Goal: Information Seeking & Learning: Learn about a topic

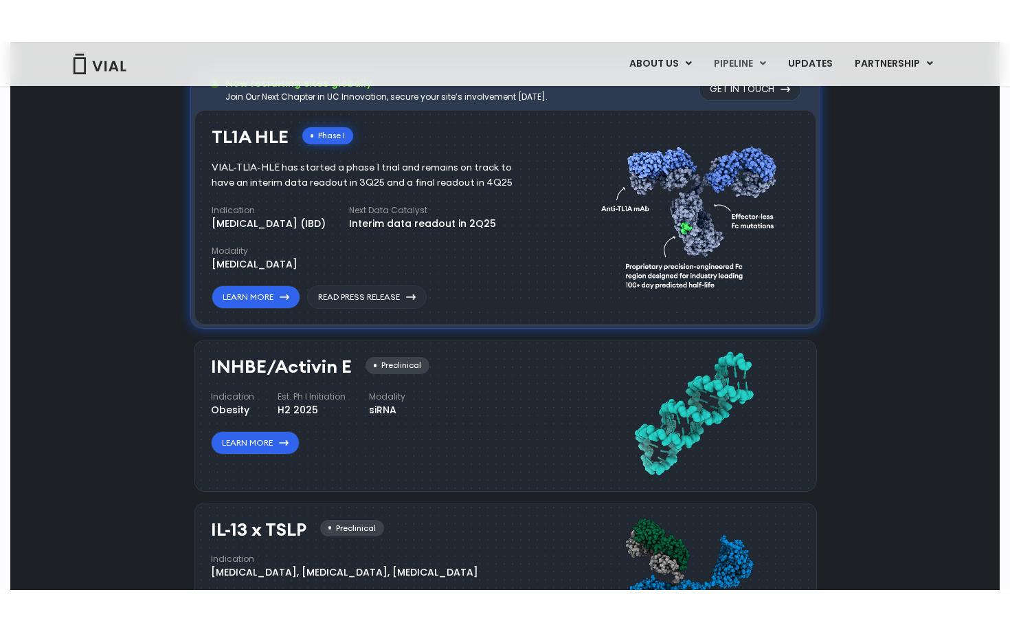
scroll to position [918, 0]
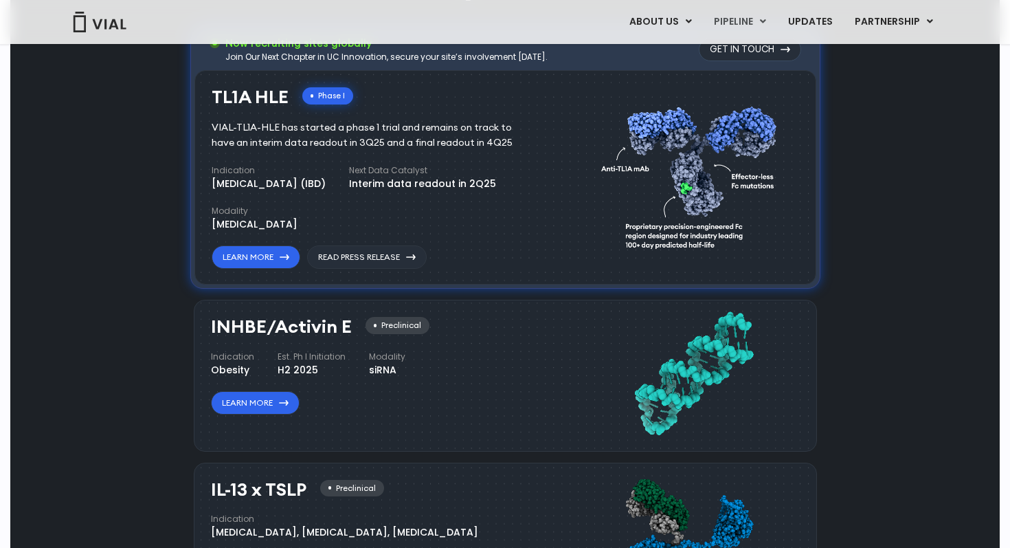
click at [168, 213] on div "Pipeline Now recruiting sites globally Join Our Next Chapter in UC Innovation, …" at bounding box center [505, 457] width 958 height 1017
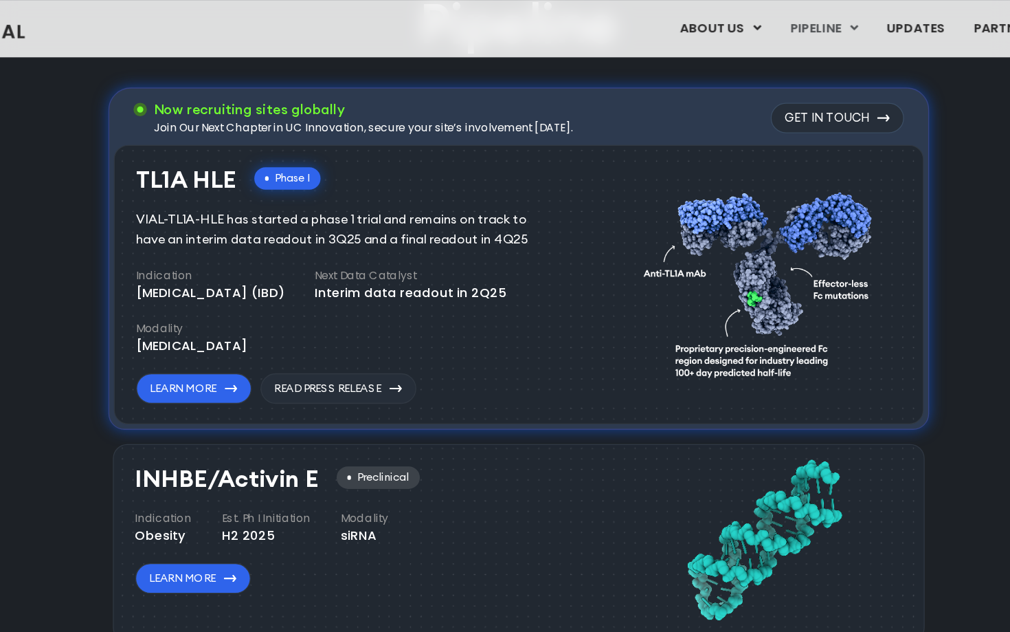
scroll to position [855, 0]
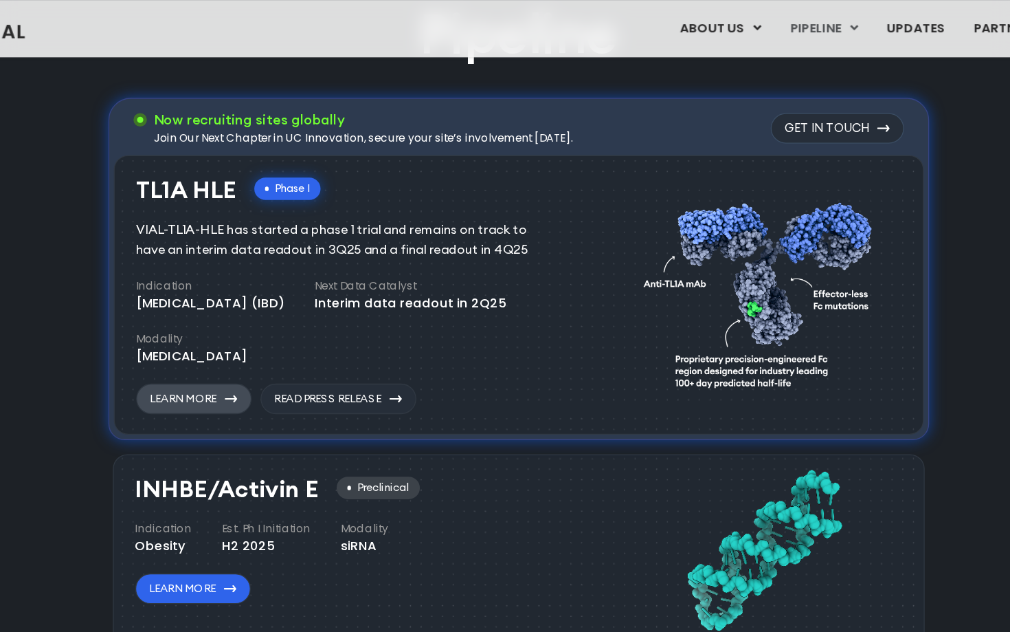
click at [256, 309] on link "Learn More" at bounding box center [256, 305] width 89 height 23
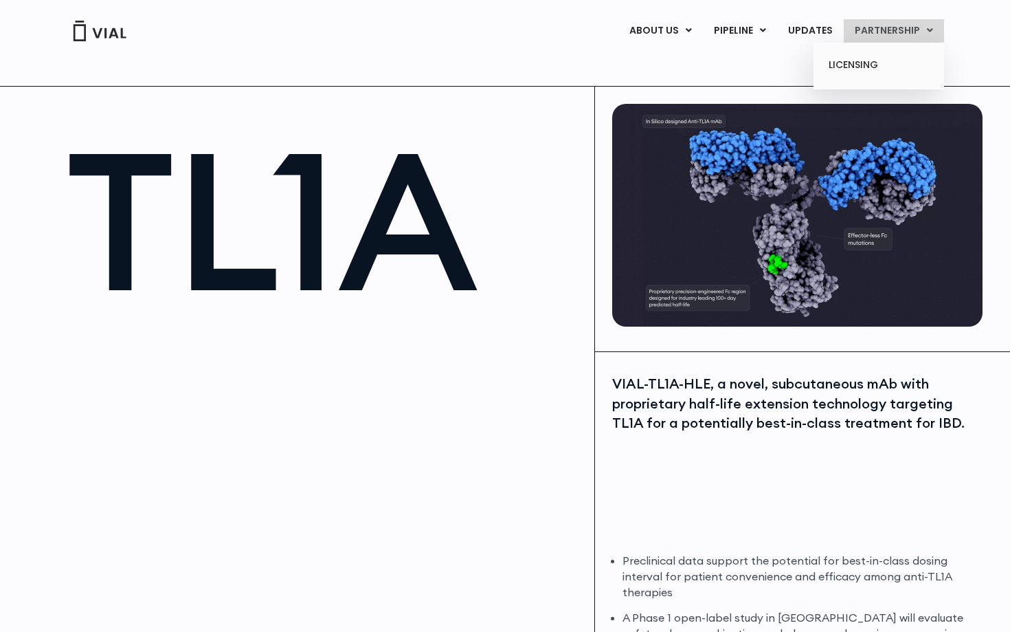
click at [852, 53] on ul "LICENSING" at bounding box center [879, 66] width 131 height 47
click at [852, 67] on link "LICENSING" at bounding box center [878, 65] width 120 height 22
